Goal: Navigation & Orientation: Find specific page/section

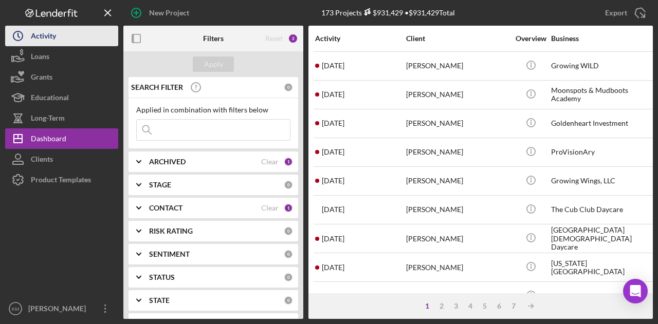
click at [59, 40] on button "Icon/History Activity" at bounding box center [61, 36] width 113 height 21
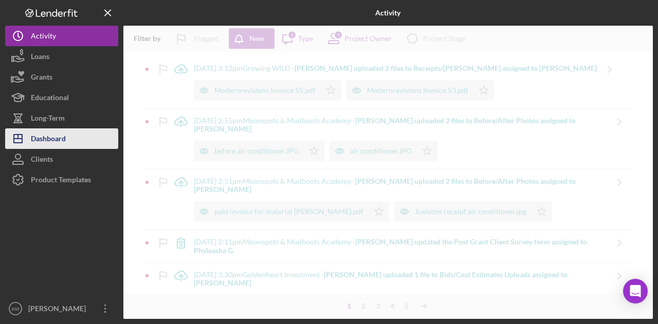
click at [88, 141] on button "Icon/Dashboard Dashboard" at bounding box center [61, 139] width 113 height 21
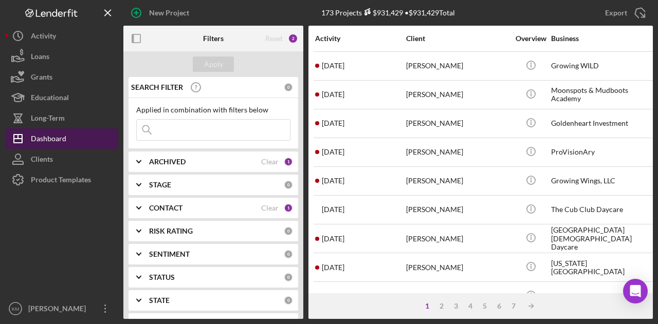
click at [88, 141] on button "Icon/Dashboard Dashboard" at bounding box center [61, 139] width 113 height 21
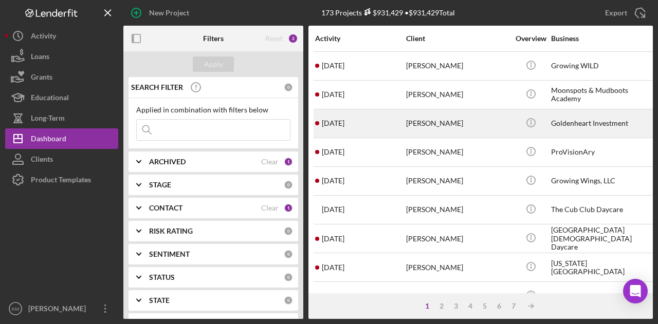
scroll to position [51, 0]
